Goal: Check status: Check status

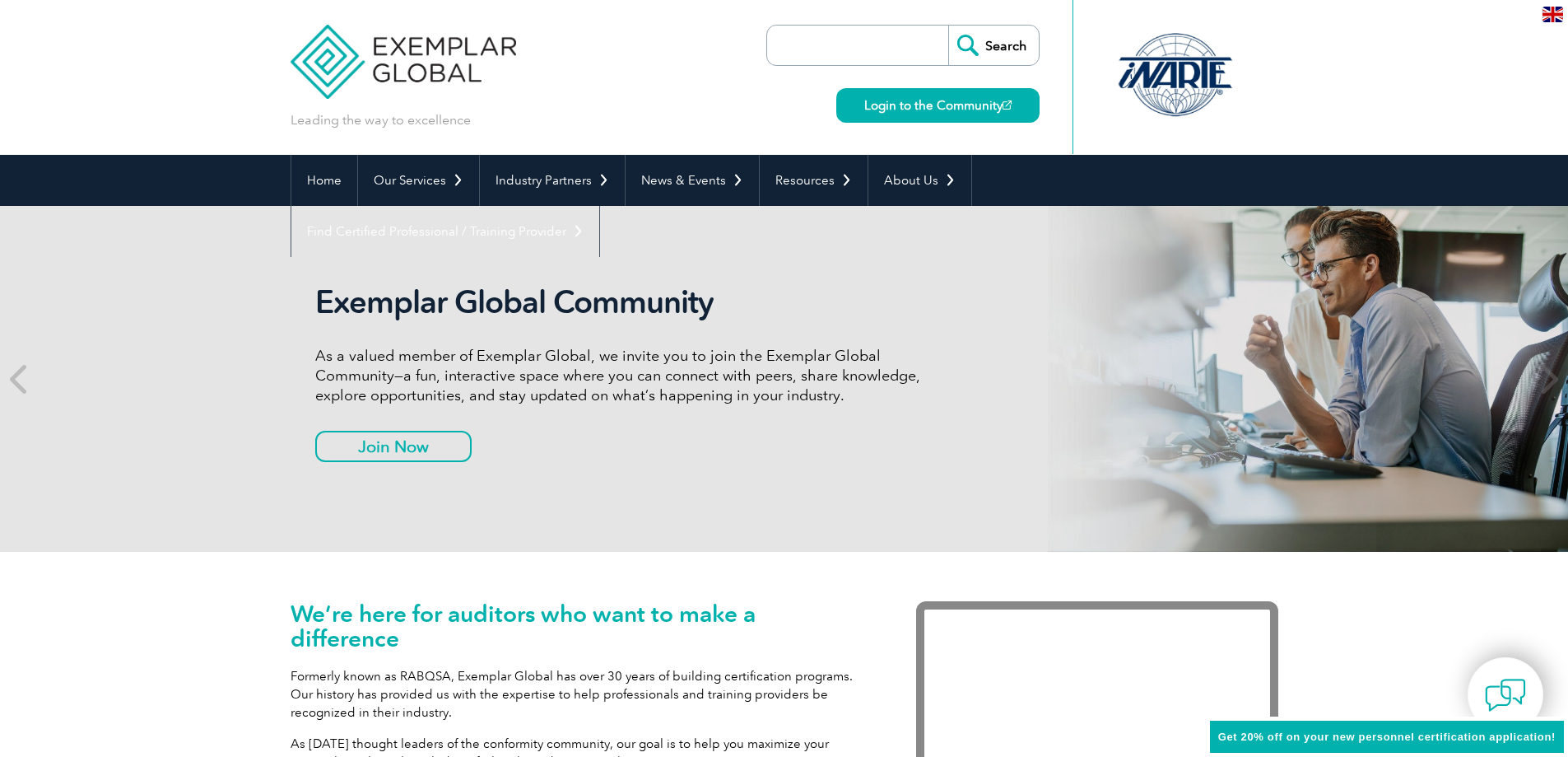
click at [549, 303] on h2 "Exemplar Global Community" at bounding box center [623, 302] width 617 height 38
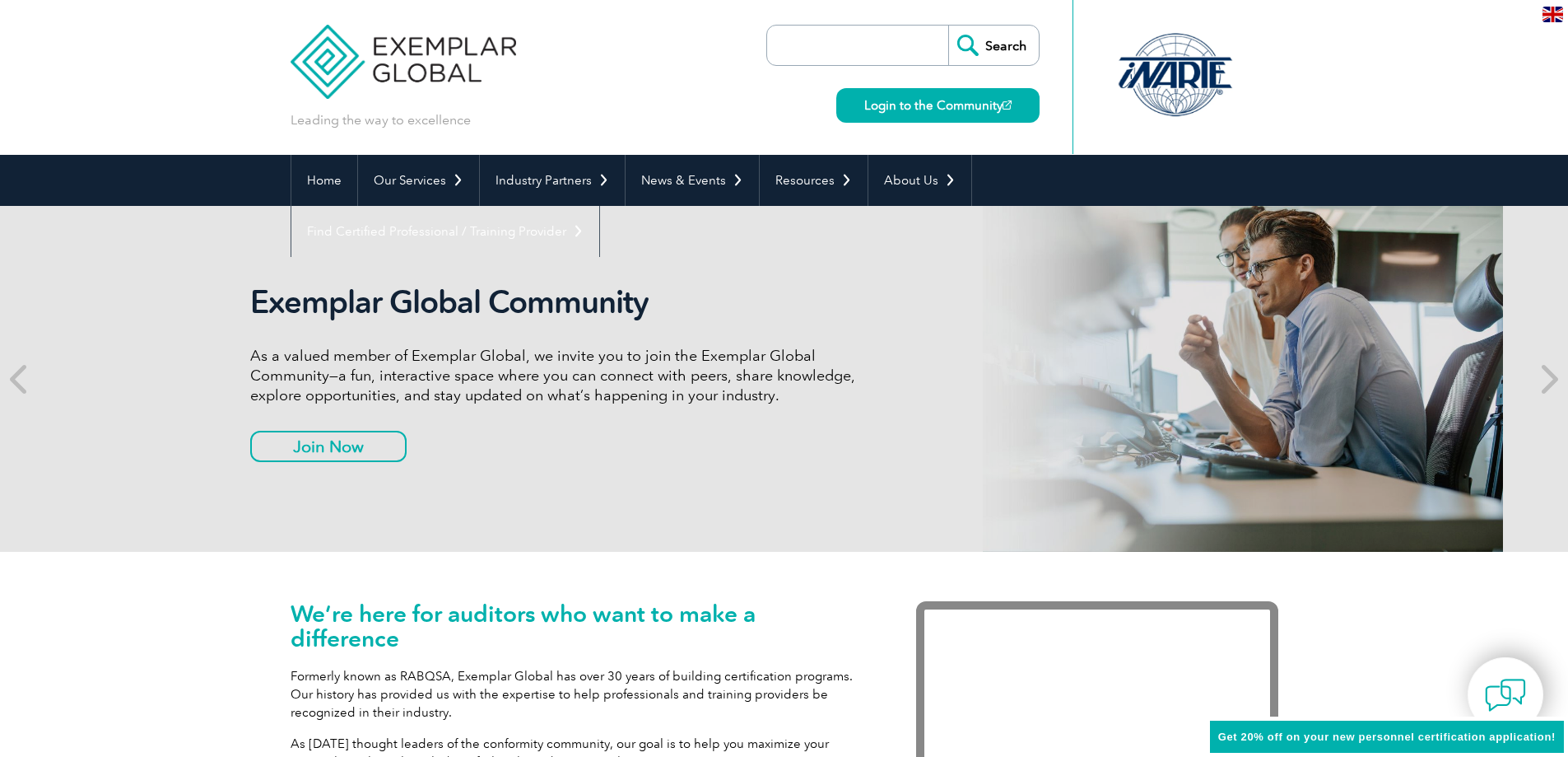
drag, startPoint x: 544, startPoint y: 306, endPoint x: 501, endPoint y: 308, distance: 43.0
click at [501, 308] on h2 "Exemplar Global Community" at bounding box center [559, 302] width 617 height 38
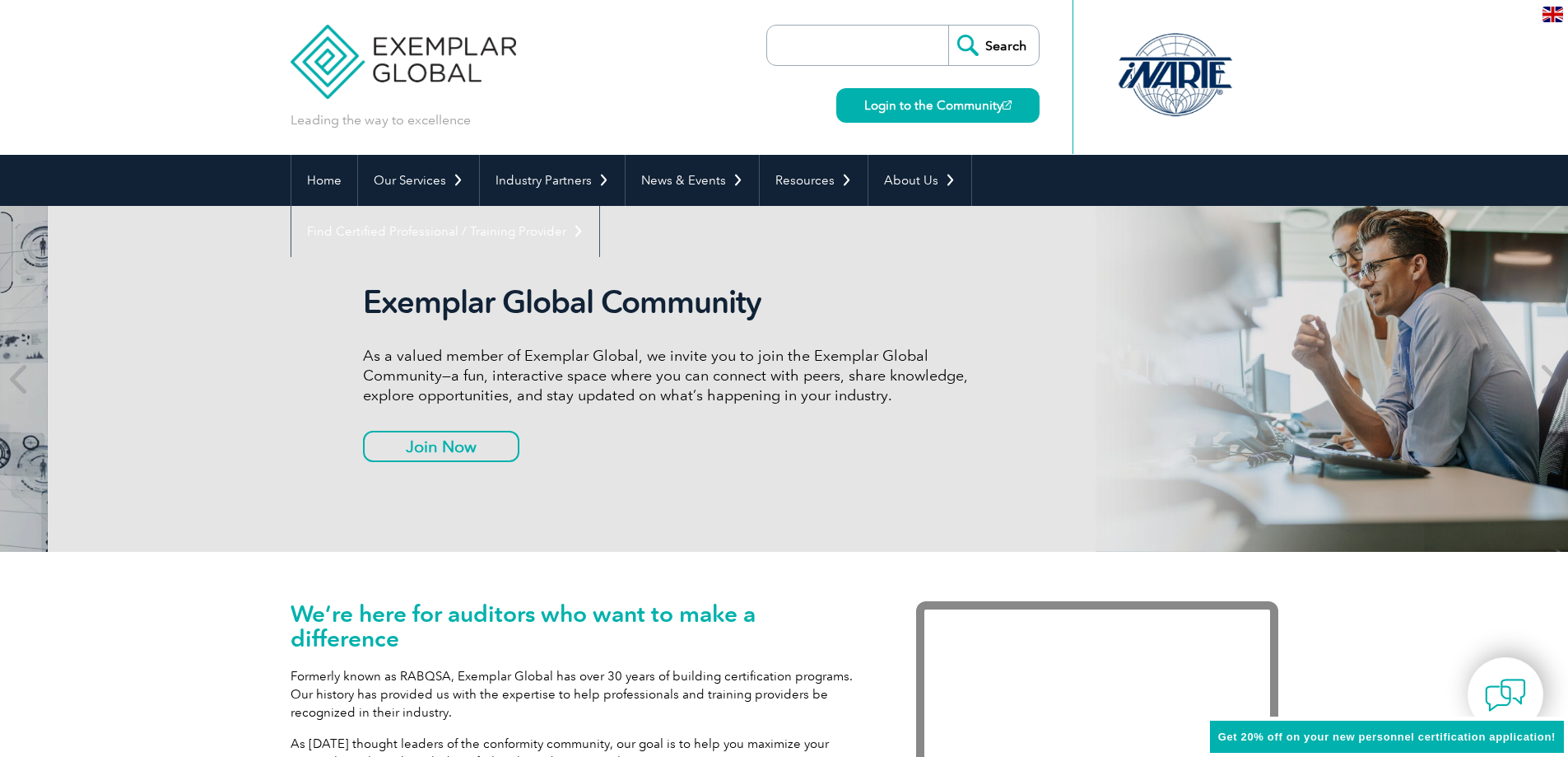
drag, startPoint x: 307, startPoint y: 302, endPoint x: 355, endPoint y: 304, distance: 48.0
click at [355, 304] on div "Exemplar Global Community As a valued member of Exemplar Global, we invite you …" at bounding box center [832, 378] width 988 height 346
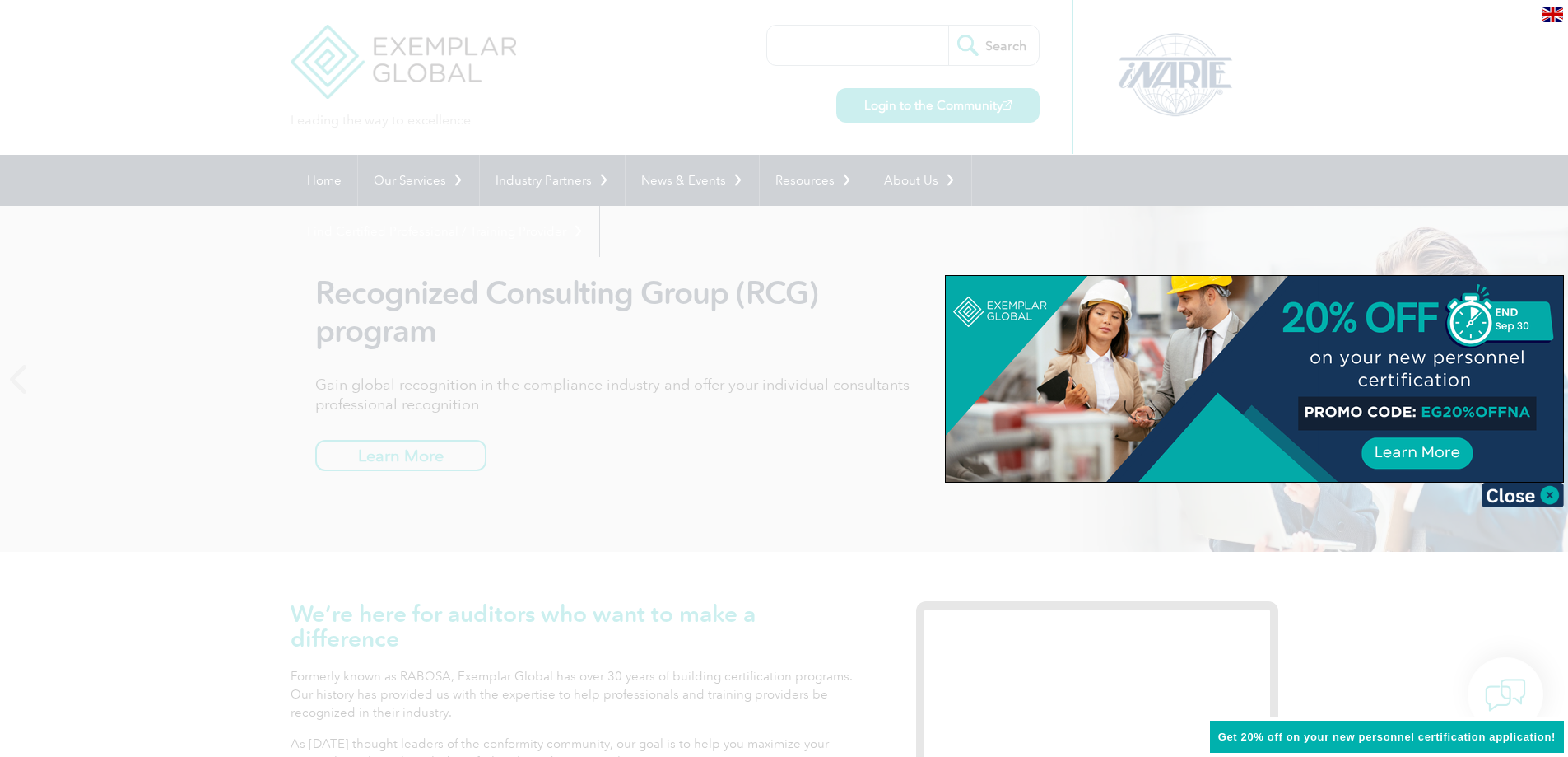
click at [828, 274] on div at bounding box center [784, 378] width 1568 height 757
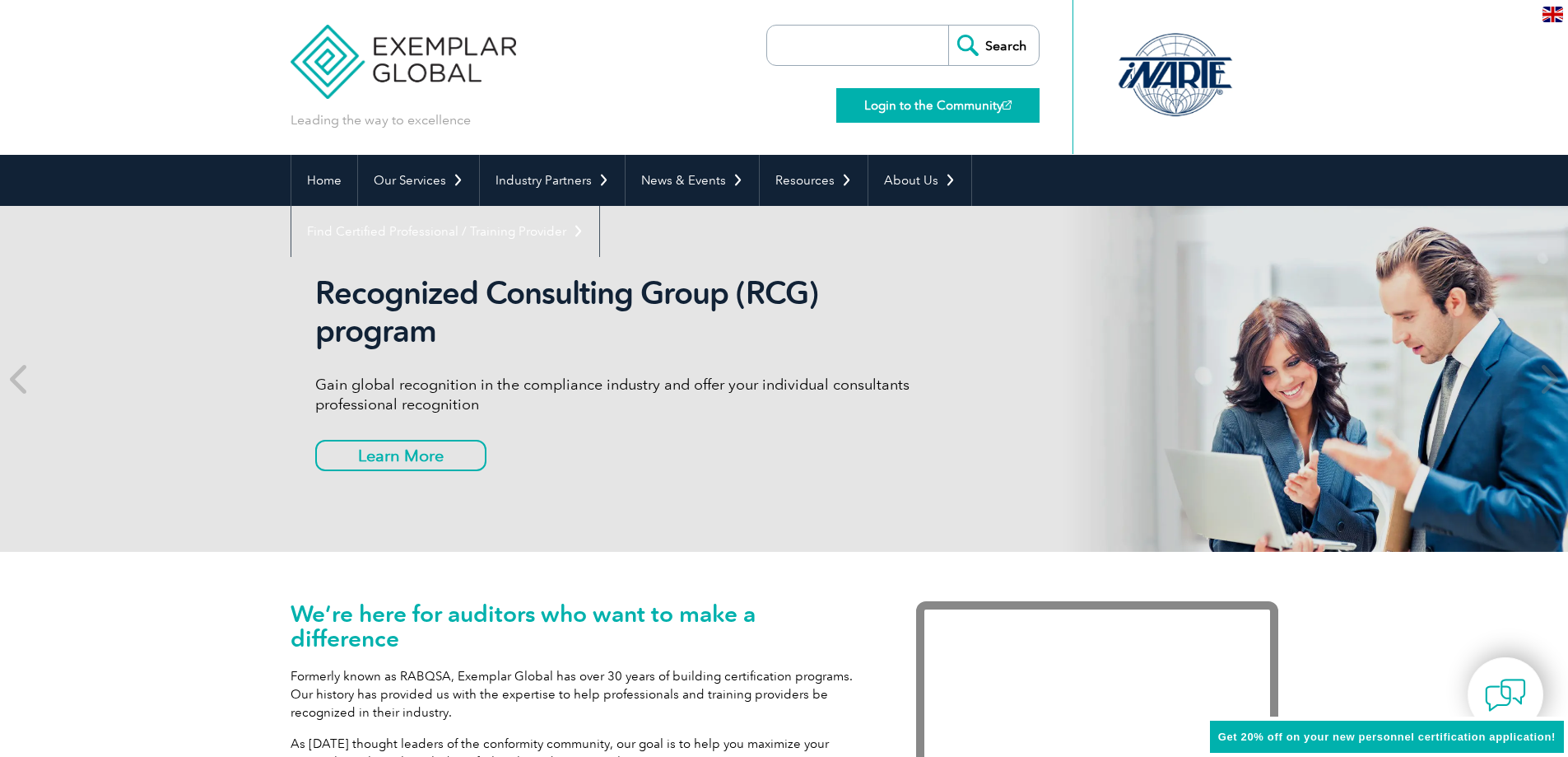
click at [875, 111] on link "Login to the Community" at bounding box center [938, 105] width 203 height 34
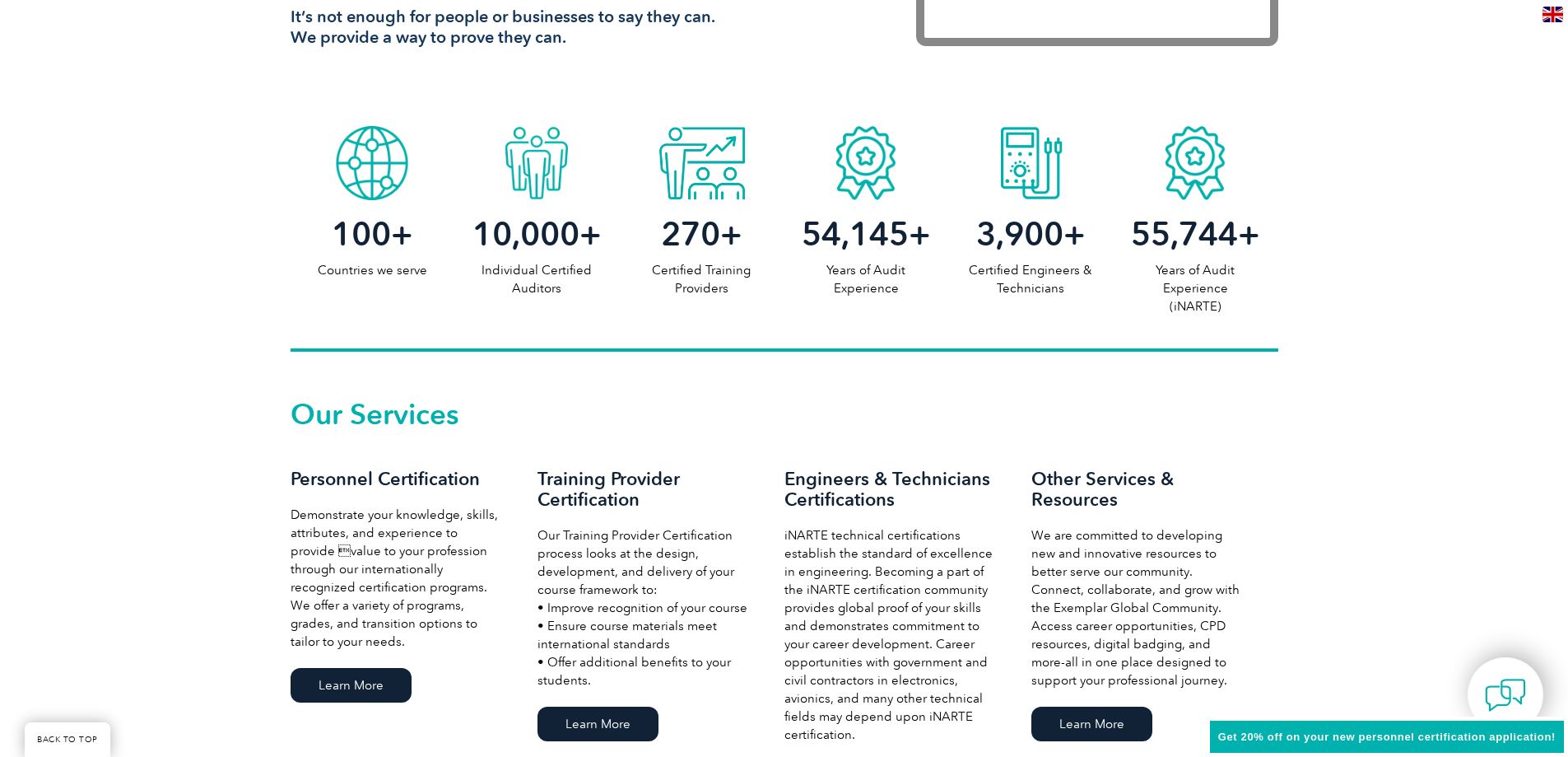
scroll to position [412, 0]
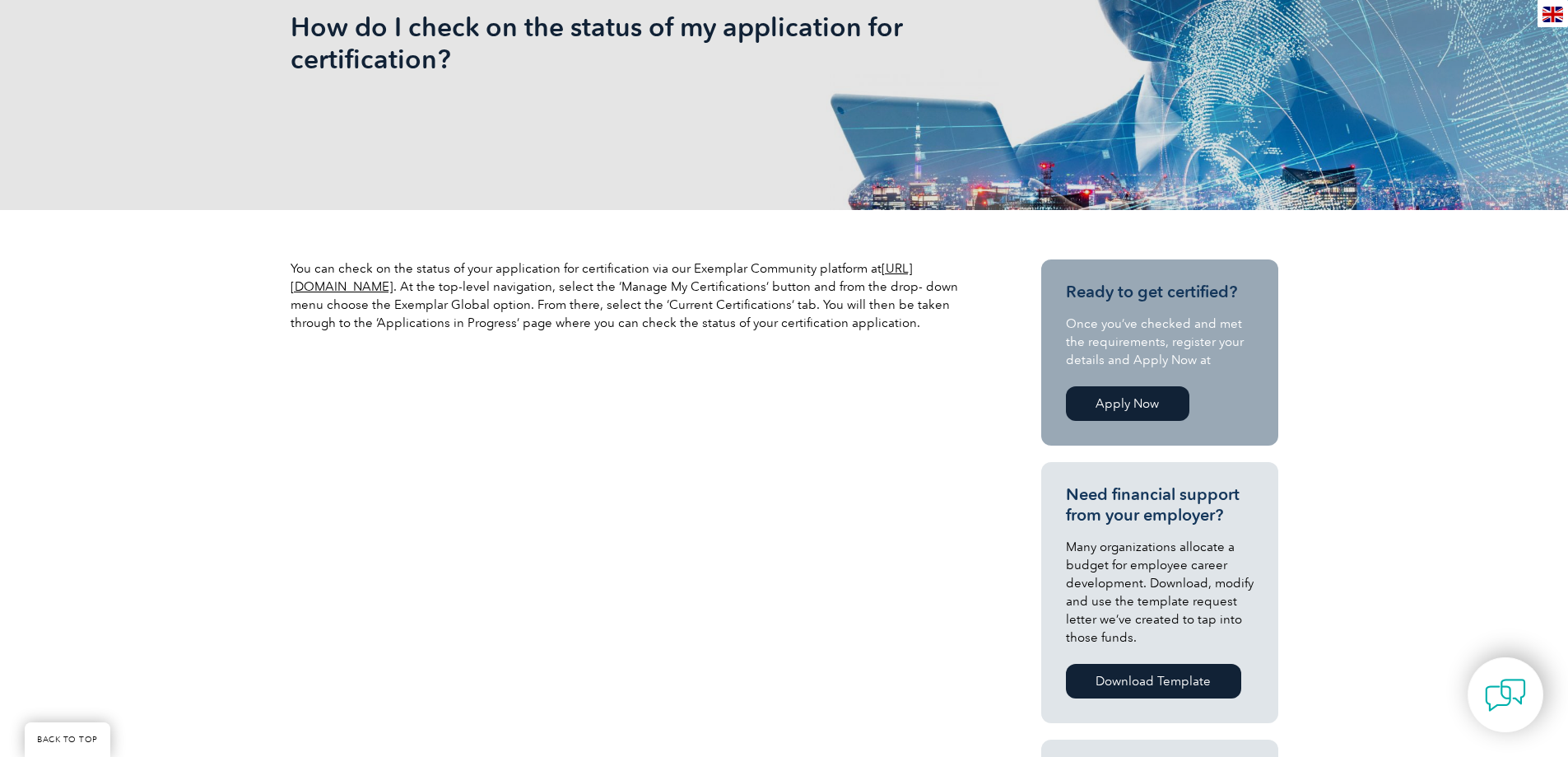
scroll to position [329, 0]
click at [1139, 405] on link "Apply Now" at bounding box center [1128, 404] width 123 height 34
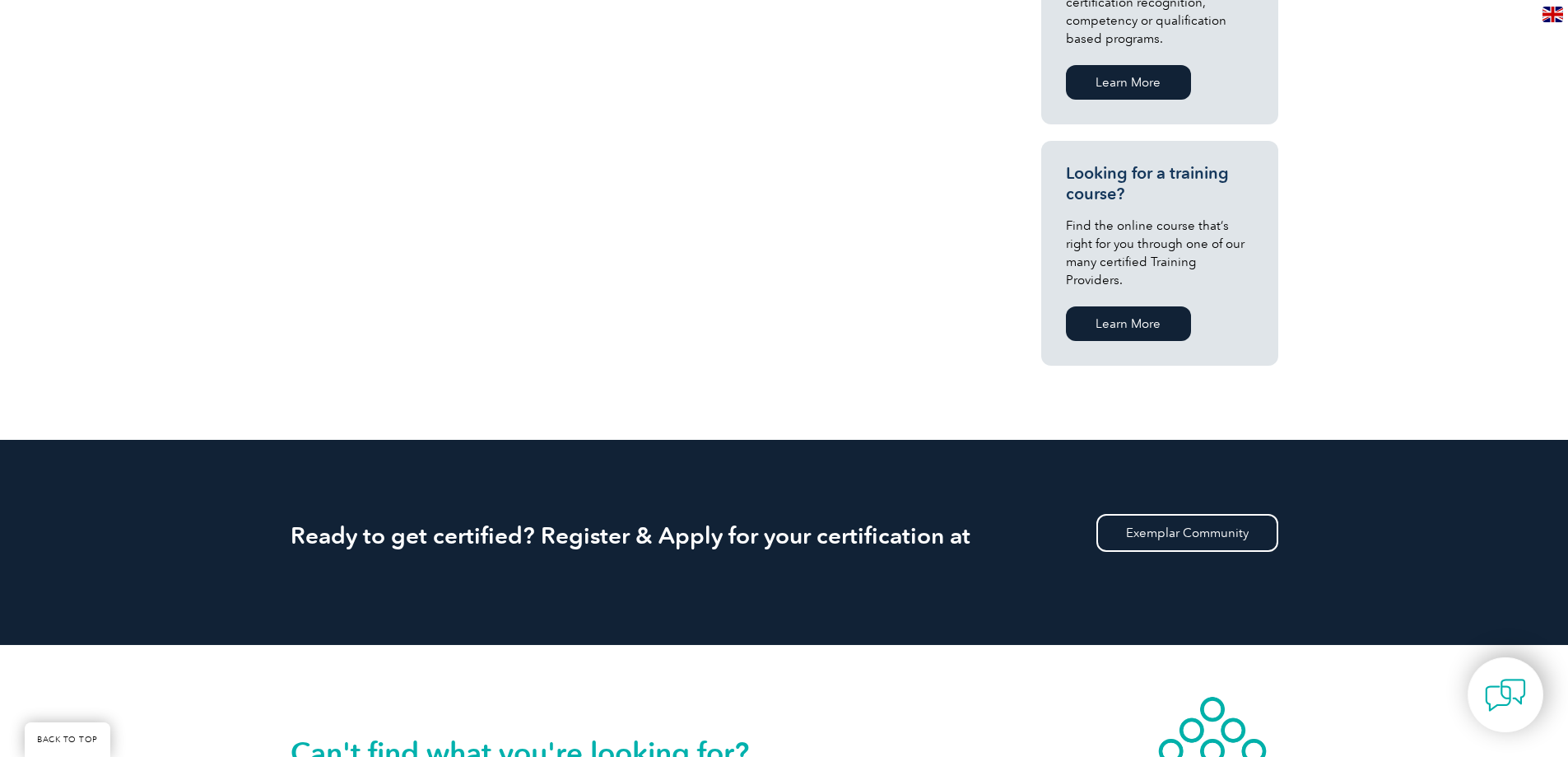
scroll to position [823, 0]
